Goal: Task Accomplishment & Management: Manage account settings

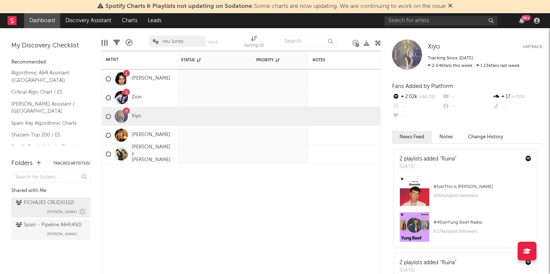
click at [47, 204] on div "FICHAJES CRUDX ( 112 )" at bounding box center [45, 202] width 58 height 9
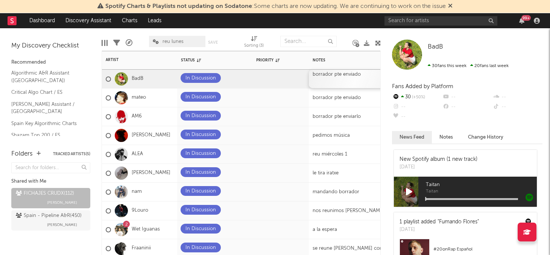
click at [340, 73] on div "borrador pte enviado" at bounding box center [356, 79] width 94 height 18
click at [333, 72] on div "borrador pte enviado" at bounding box center [356, 79] width 94 height 18
drag, startPoint x: 333, startPoint y: 74, endPoint x: 365, endPoint y: 75, distance: 32.0
click at [365, 75] on div "borrador pte enviado" at bounding box center [356, 79] width 94 height 18
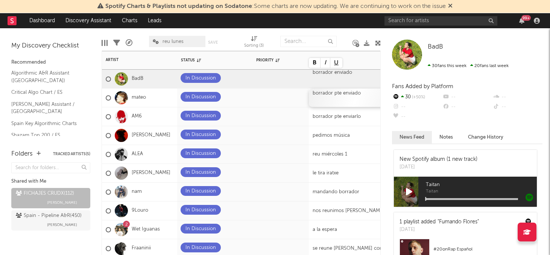
click at [344, 100] on div "borrador pte enviado" at bounding box center [356, 97] width 94 height 18
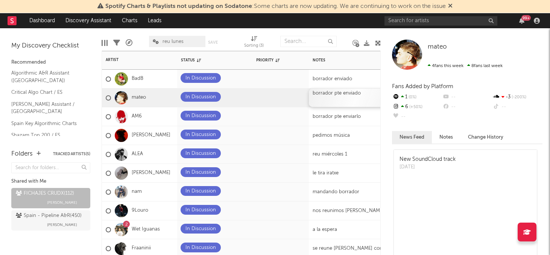
click at [341, 94] on div "borrador pte enviado" at bounding box center [356, 97] width 94 height 18
click at [339, 94] on div "borrador pte enviado" at bounding box center [356, 97] width 94 height 18
click at [338, 93] on div "borrador pte enviado" at bounding box center [356, 97] width 94 height 18
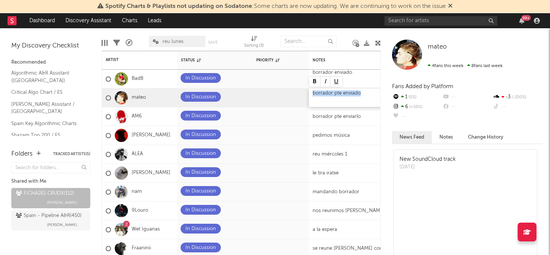
click at [338, 93] on div "borrador pte enviado" at bounding box center [356, 97] width 94 height 18
click at [342, 92] on div "borrador pte enviado" at bounding box center [356, 97] width 94 height 18
click at [364, 96] on div "borrador enviado" at bounding box center [356, 97] width 94 height 18
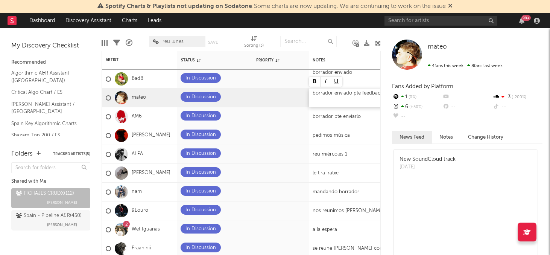
scroll to position [0, 1]
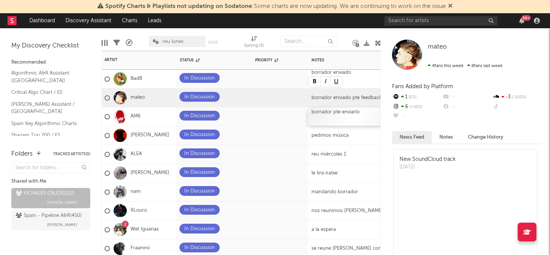
click at [341, 112] on div "borrador pte enviarlo" at bounding box center [355, 116] width 94 height 18
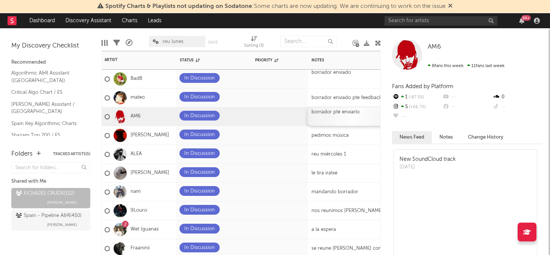
click at [341, 114] on div "borrador pte enviarlo" at bounding box center [355, 116] width 94 height 18
click at [359, 116] on div "borrador enviarlo" at bounding box center [355, 116] width 94 height 18
click at [250, 135] on div "In Discussion" at bounding box center [213, 135] width 75 height 18
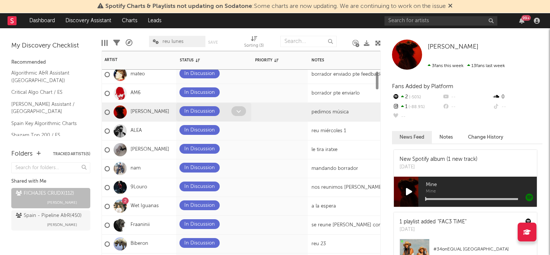
click at [233, 110] on span at bounding box center [238, 111] width 15 height 10
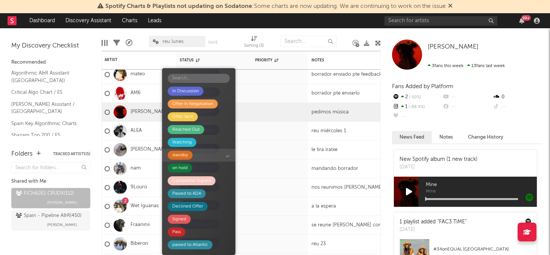
click at [189, 155] on div "standby" at bounding box center [180, 154] width 25 height 9
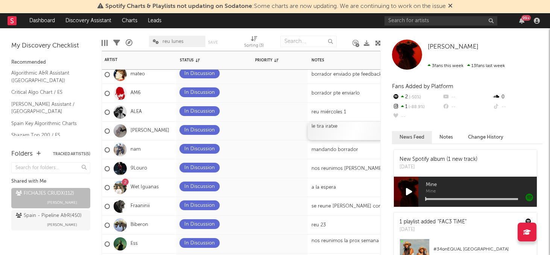
click at [337, 129] on div "le tira iratxe" at bounding box center [355, 130] width 94 height 18
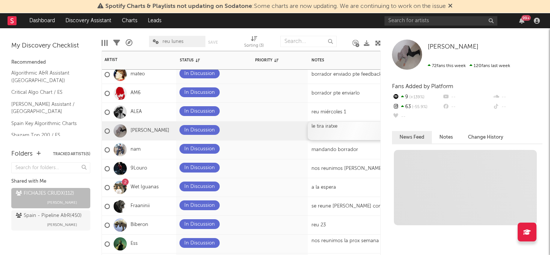
click at [326, 126] on div "le tira iratxe" at bounding box center [355, 130] width 94 height 18
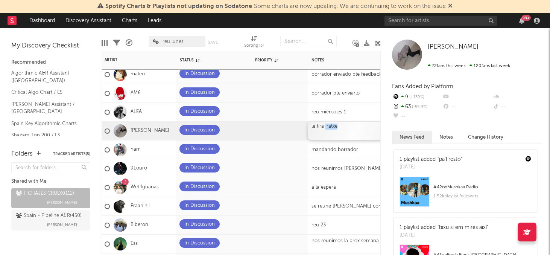
click at [326, 126] on div "le tira iratxe" at bounding box center [355, 130] width 94 height 18
click at [158, 147] on div "nam" at bounding box center [138, 149] width 75 height 19
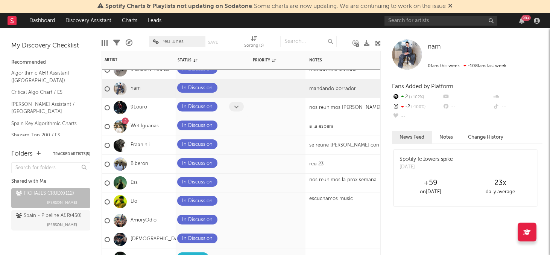
click at [236, 105] on icon at bounding box center [236, 106] width 5 height 5
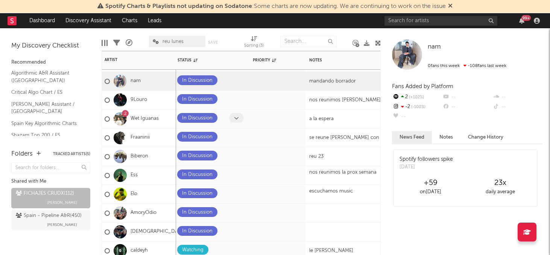
click at [233, 118] on span at bounding box center [236, 118] width 15 height 10
click at [238, 118] on span at bounding box center [236, 118] width 15 height 10
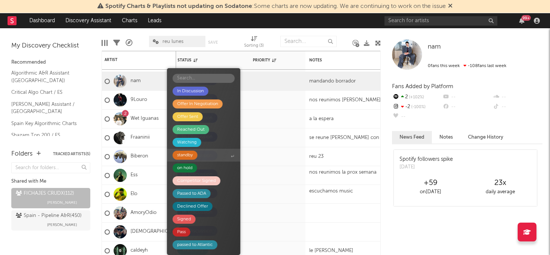
click at [199, 153] on span "standby" at bounding box center [203, 154] width 73 height 13
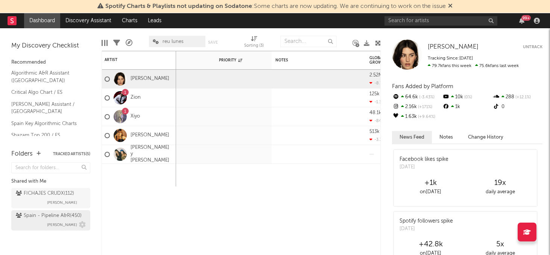
click at [31, 216] on div "Spain - Pipeline A&R ( 450 )" at bounding box center [49, 215] width 66 height 9
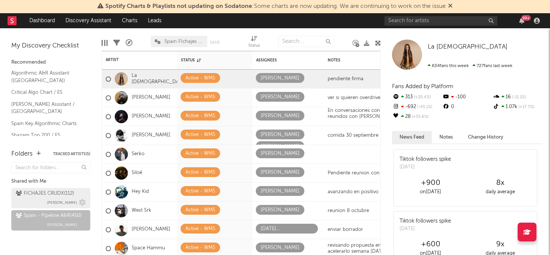
click at [47, 198] on div "FICHAJES CRUDX ( 112 ) [PERSON_NAME]" at bounding box center [51, 198] width 70 height 18
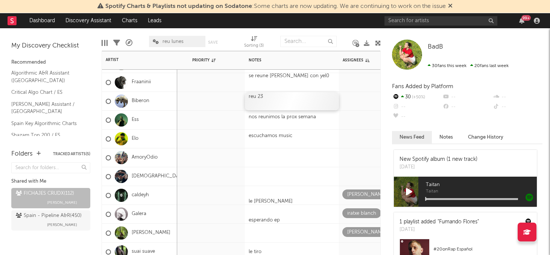
click at [284, 98] on div "reu 23" at bounding box center [292, 101] width 94 height 18
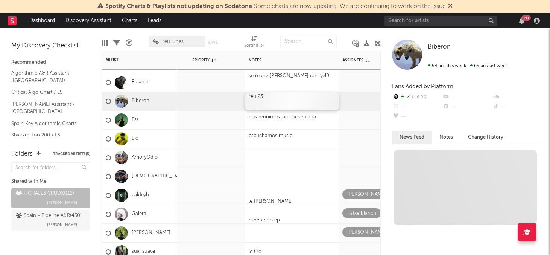
click at [283, 98] on div "reu 23" at bounding box center [292, 101] width 94 height 18
click at [268, 94] on div "reu 23" at bounding box center [292, 101] width 94 height 18
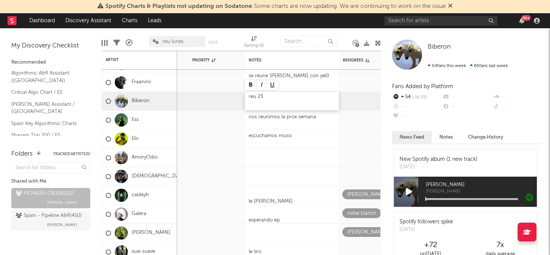
click at [258, 95] on div "reu 23" at bounding box center [292, 101] width 94 height 18
click at [293, 100] on div "reu 23" at bounding box center [292, 101] width 94 height 18
click at [261, 98] on div "reu 23" at bounding box center [292, 101] width 94 height 18
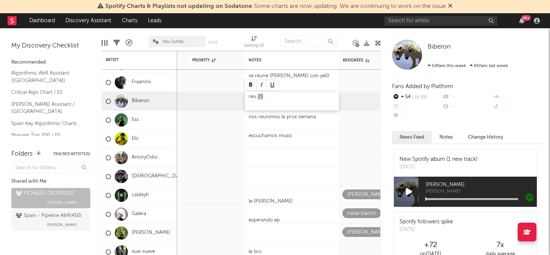
click at [261, 98] on div "reu 23" at bounding box center [292, 101] width 94 height 18
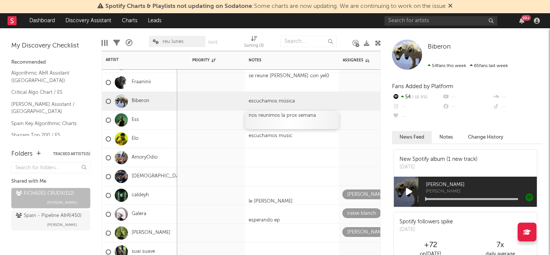
click at [283, 119] on div at bounding box center [291, 121] width 86 height 6
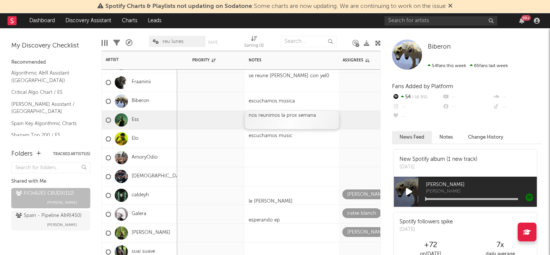
click at [283, 119] on div at bounding box center [291, 121] width 86 height 6
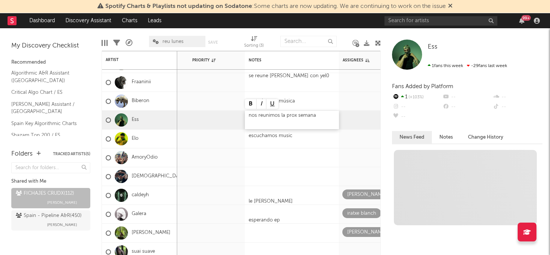
click at [302, 114] on div "nos reunimos la prox semana" at bounding box center [292, 120] width 94 height 18
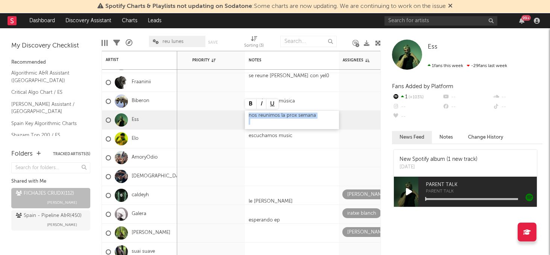
click at [302, 114] on div "nos reunimos la prox semana" at bounding box center [292, 120] width 94 height 18
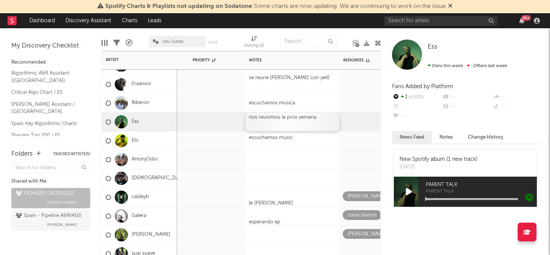
click at [258, 115] on div "nos reunimos la prox semana" at bounding box center [292, 121] width 94 height 18
click at [308, 139] on div at bounding box center [292, 142] width 86 height 6
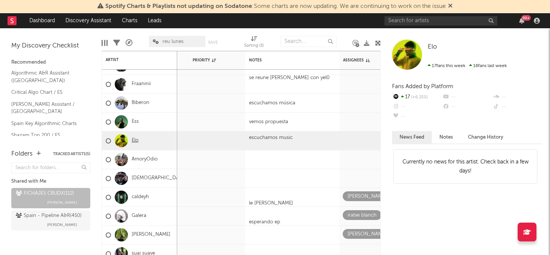
click at [137, 140] on link "Elo" at bounding box center [135, 140] width 7 height 6
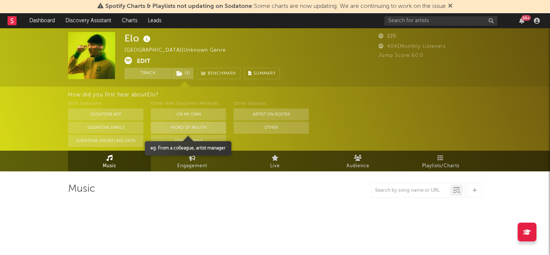
select select "1w"
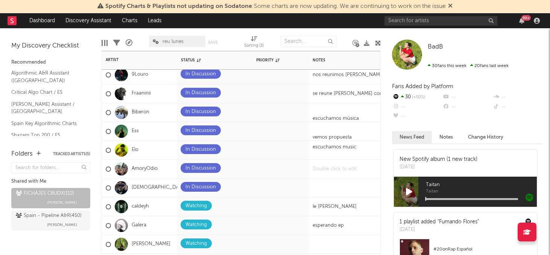
click at [327, 167] on div at bounding box center [356, 168] width 94 height 18
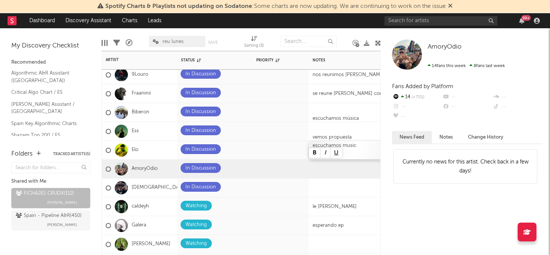
click at [364, 143] on div "escuchamos music" at bounding box center [356, 150] width 94 height 18
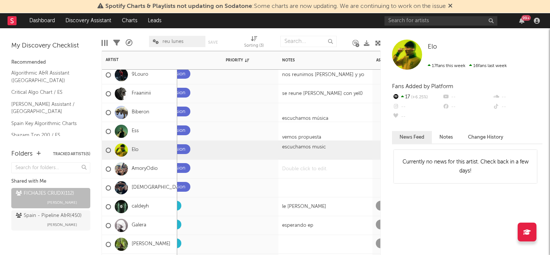
click at [301, 170] on div at bounding box center [325, 168] width 94 height 18
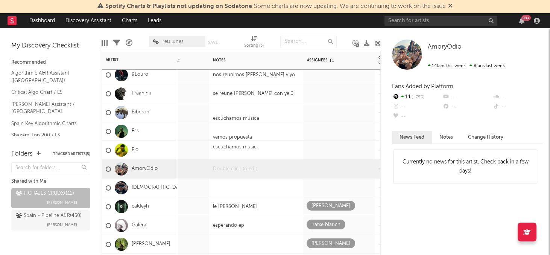
click at [225, 168] on div at bounding box center [256, 168] width 94 height 18
click at [284, 188] on div at bounding box center [256, 187] width 94 height 18
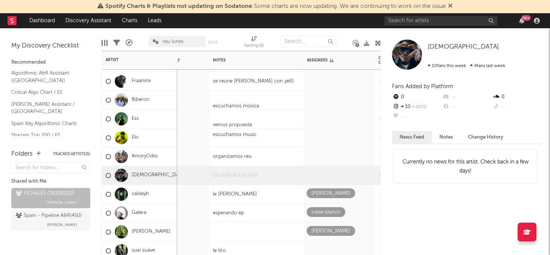
click at [249, 174] on div at bounding box center [256, 175] width 94 height 18
click at [224, 174] on div at bounding box center [256, 175] width 94 height 18
click at [221, 173] on div at bounding box center [256, 175] width 94 height 18
click at [224, 175] on div at bounding box center [256, 175] width 94 height 18
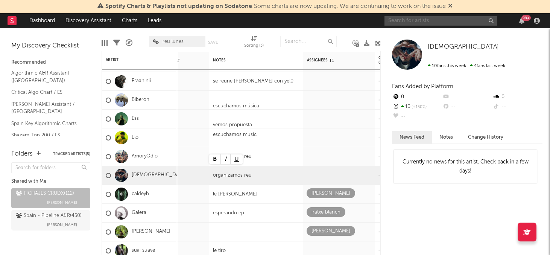
click at [401, 21] on input "text" at bounding box center [440, 20] width 113 height 9
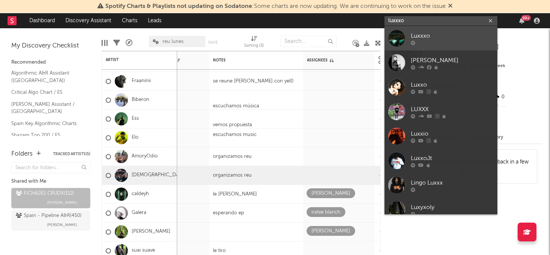
type input "luxxxo"
click at [430, 42] on div at bounding box center [452, 42] width 83 height 5
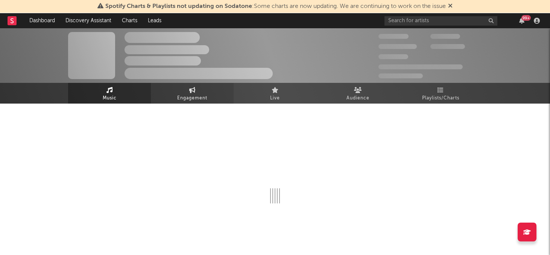
select select "1w"
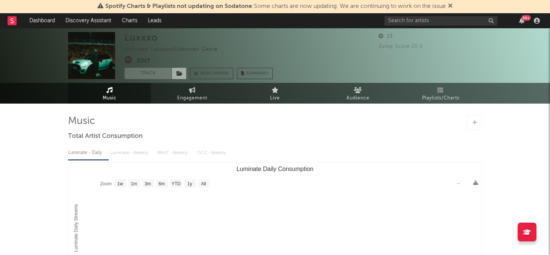
click at [181, 75] on icon at bounding box center [179, 73] width 6 height 5
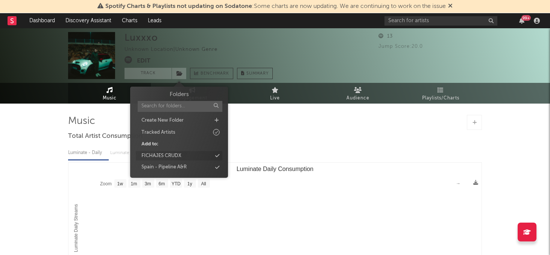
click at [177, 156] on div "FICHAJES CRUDX" at bounding box center [161, 156] width 40 height 8
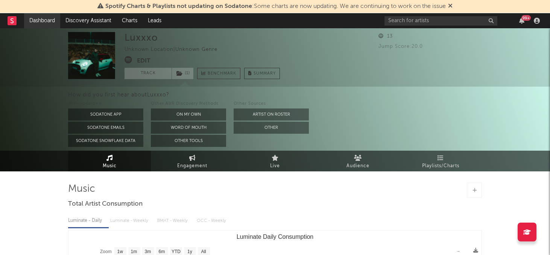
click at [48, 21] on link "Dashboard" at bounding box center [42, 20] width 36 height 15
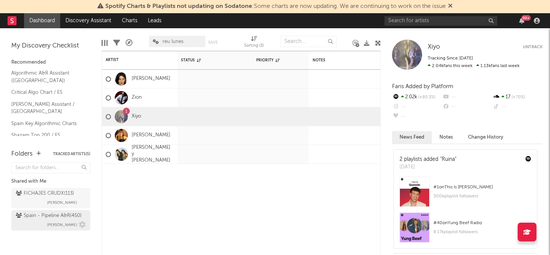
click at [31, 214] on div "Spain - Pipeline A&R ( 450 )" at bounding box center [49, 215] width 66 height 9
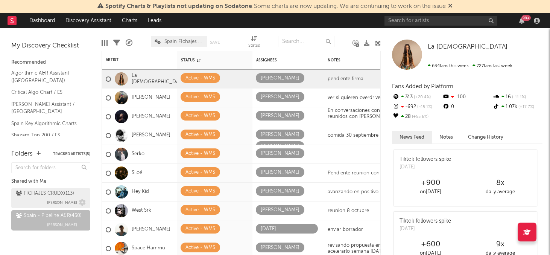
click at [62, 200] on span "[PERSON_NAME]" at bounding box center [62, 202] width 30 height 9
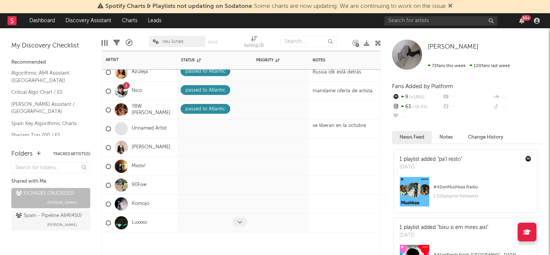
click at [236, 223] on span at bounding box center [239, 222] width 15 height 10
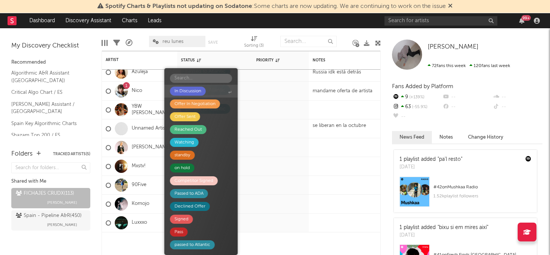
click at [174, 92] on div "In Discussion" at bounding box center [187, 90] width 27 height 9
